Goal: Task Accomplishment & Management: Use online tool/utility

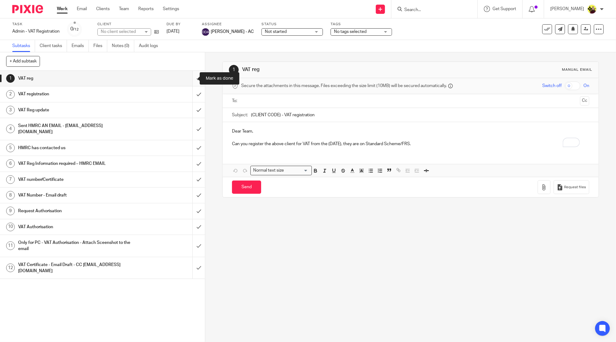
click at [190, 77] on input "submit" at bounding box center [102, 78] width 205 height 15
click at [190, 93] on input "submit" at bounding box center [102, 93] width 205 height 15
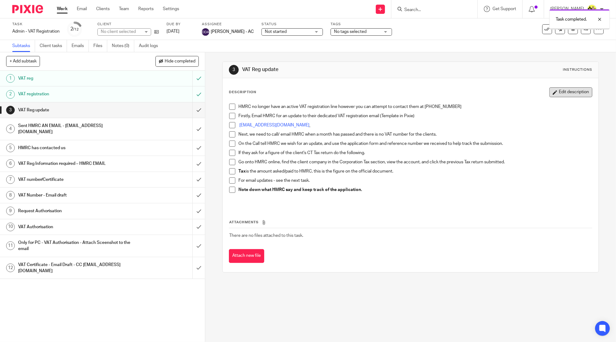
click at [550, 96] on button "Edit description" at bounding box center [571, 92] width 43 height 10
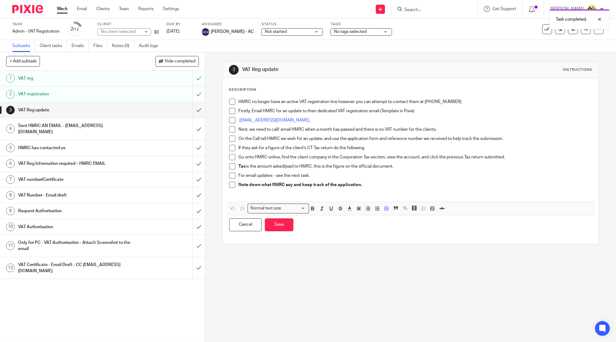
click at [365, 186] on p "Note down what HMRC say and keep track of the application." at bounding box center [416, 185] width 354 height 6
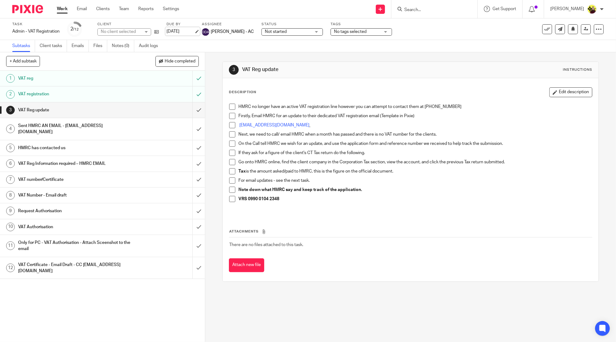
click at [183, 29] on link "14 Oct 2025" at bounding box center [181, 31] width 28 height 6
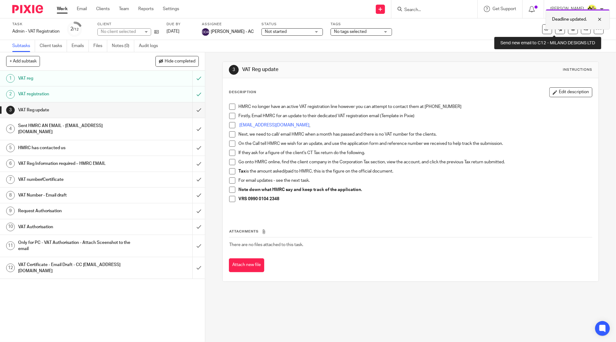
click at [560, 26] on div "Deadline updated." at bounding box center [578, 19] width 64 height 20
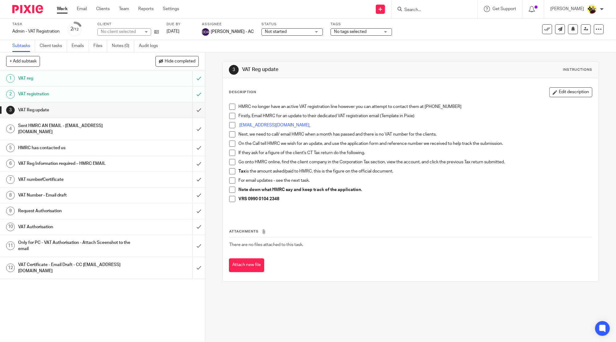
click at [455, 7] on div "Deadline updated." at bounding box center [459, 17] width 302 height 23
click at [447, 9] on input "Search" at bounding box center [431, 10] width 55 height 6
click at [435, 9] on input "Search" at bounding box center [431, 10] width 55 height 6
paste input "VRS 0990 0104 2348"
click at [436, 11] on input "VRS 0990 0104 2348" at bounding box center [431, 10] width 55 height 6
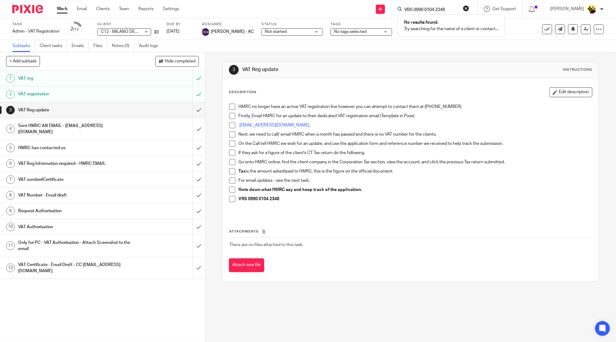
click at [436, 11] on input "VRS 0990 0104 2348" at bounding box center [431, 10] width 55 height 6
type input "A87"
click at [441, 30] on link at bounding box center [469, 26] width 132 height 14
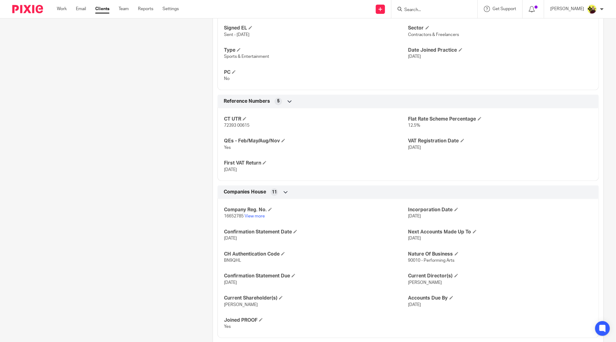
scroll to position [413, 0]
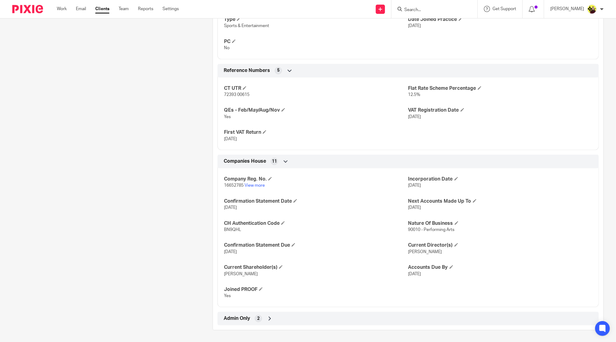
click at [255, 316] on div "2" at bounding box center [258, 318] width 7 height 7
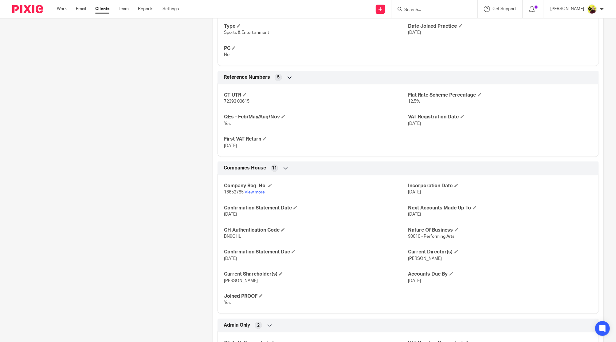
scroll to position [441, 0]
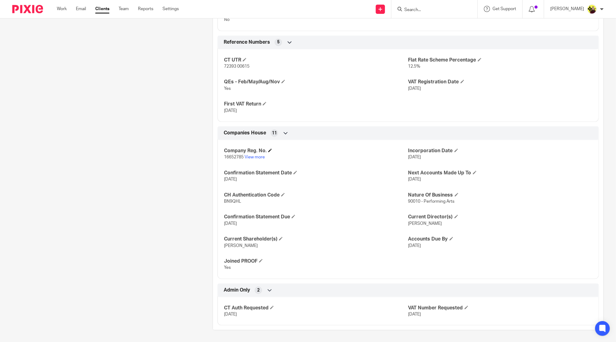
click at [261, 153] on h4 "Company Reg. No." at bounding box center [316, 151] width 184 height 6
click at [257, 156] on link "View more" at bounding box center [255, 157] width 20 height 4
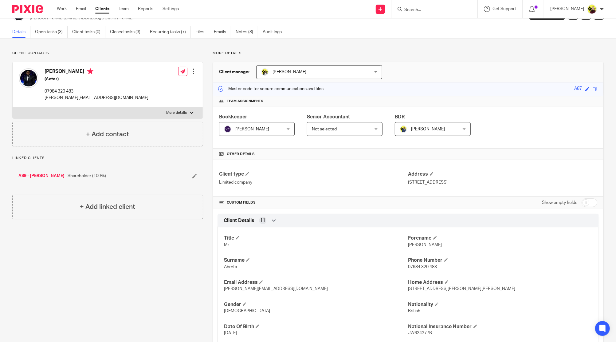
scroll to position [0, 0]
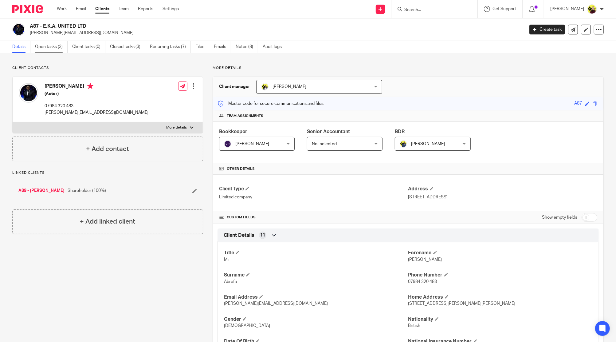
click at [38, 50] on link "Open tasks (3)" at bounding box center [51, 47] width 33 height 12
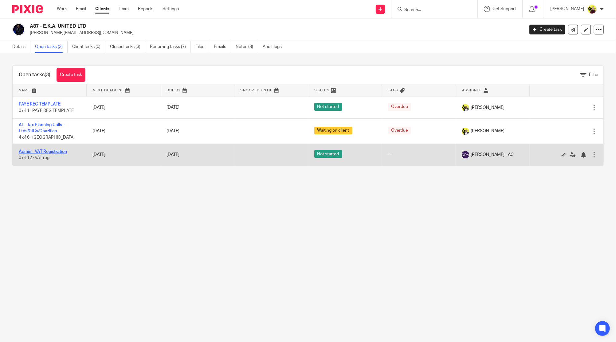
click at [64, 152] on link "Admin - VAT Registration" at bounding box center [43, 151] width 48 height 4
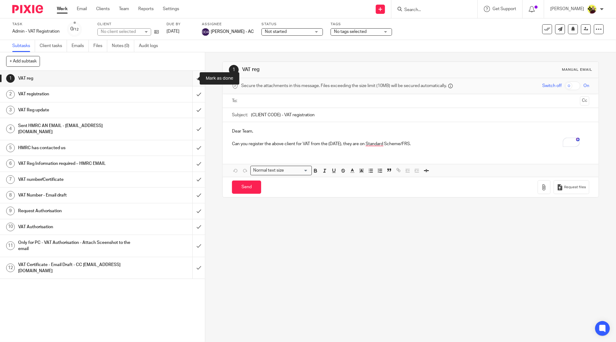
click at [194, 79] on input "submit" at bounding box center [102, 78] width 205 height 15
click at [189, 91] on input "submit" at bounding box center [102, 93] width 205 height 15
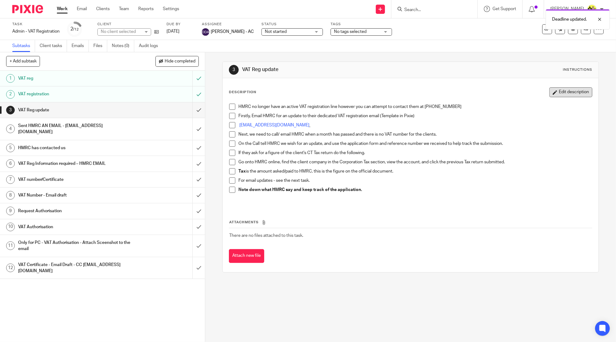
click at [550, 95] on button "Edit description" at bounding box center [571, 92] width 43 height 10
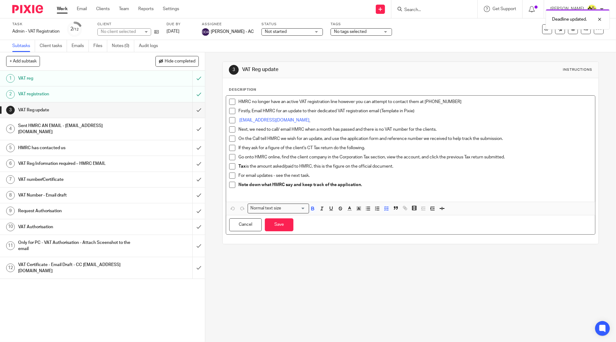
click at [385, 186] on p "Note down what HMRC say and keep track of the application." at bounding box center [416, 185] width 354 height 6
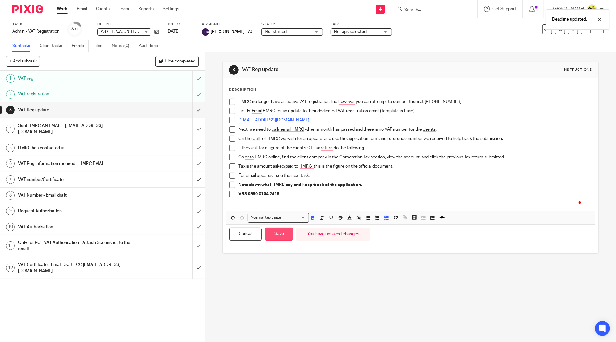
click at [279, 238] on button "Save" at bounding box center [279, 233] width 29 height 13
